Goal: Information Seeking & Learning: Understand process/instructions

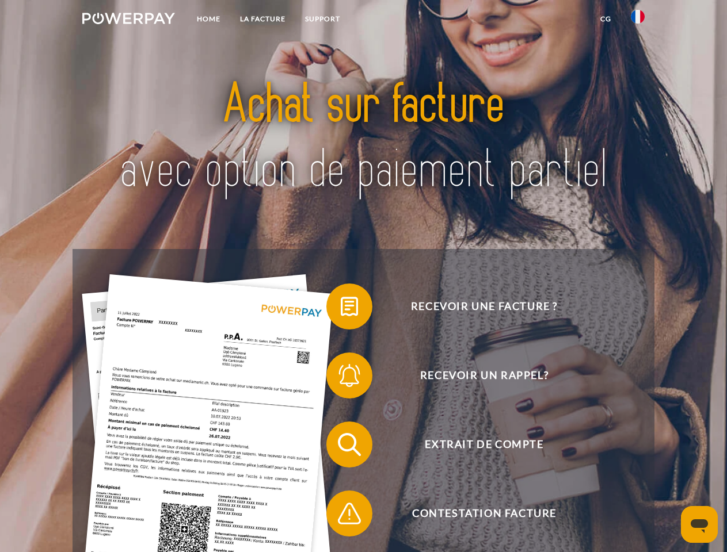
click at [128, 20] on img at bounding box center [128, 19] width 93 height 12
click at [638, 20] on img at bounding box center [638, 17] width 14 height 14
click at [605, 19] on link "CG" at bounding box center [605, 19] width 30 height 21
click at [341, 309] on span at bounding box center [332, 307] width 58 height 58
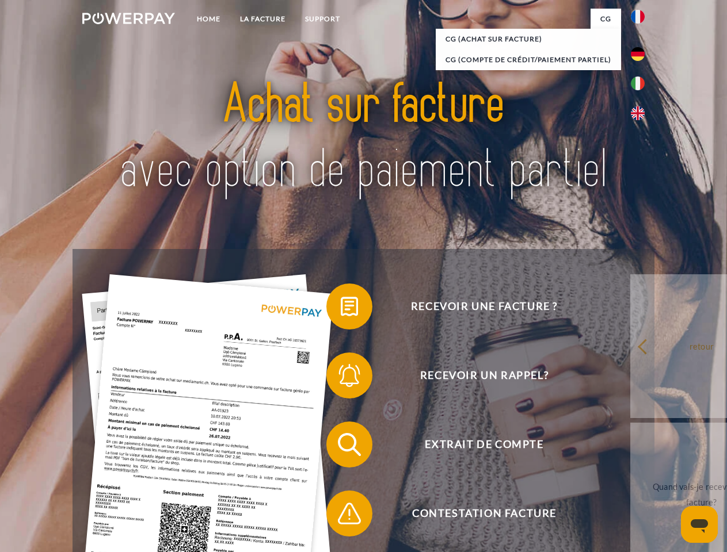
click at [341, 378] on span at bounding box center [332, 376] width 58 height 58
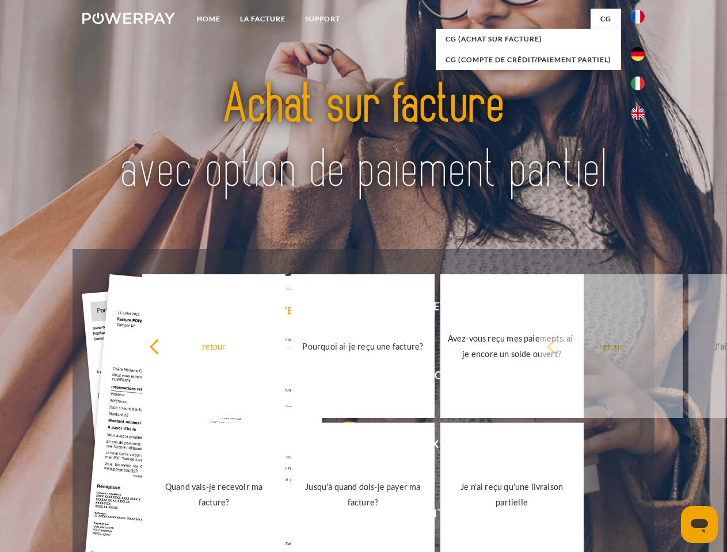
click at [341, 447] on link "Jusqu'à quand dois-je payer ma facture?" at bounding box center [362, 495] width 143 height 144
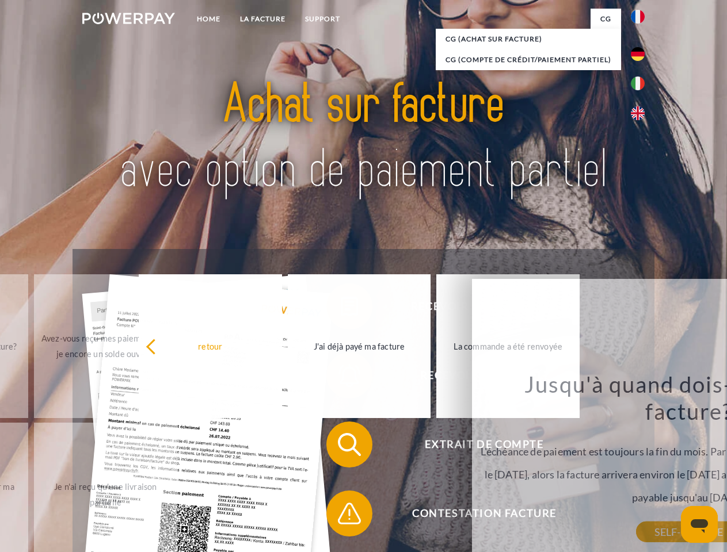
click at [341, 516] on span at bounding box center [332, 514] width 58 height 58
click at [699, 525] on icon "Ouvrir la fenêtre de messagerie" at bounding box center [699, 527] width 17 height 14
